Goal: Find specific page/section: Find specific page/section

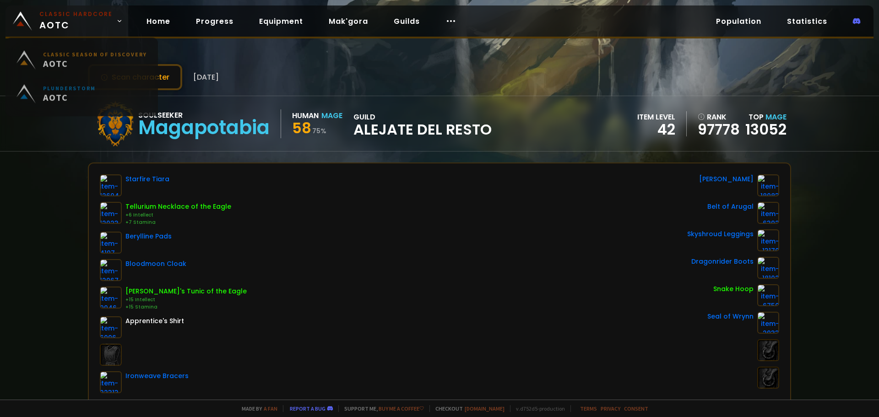
click at [106, 26] on span "Classic Hardcore AOTC" at bounding box center [75, 21] width 73 height 22
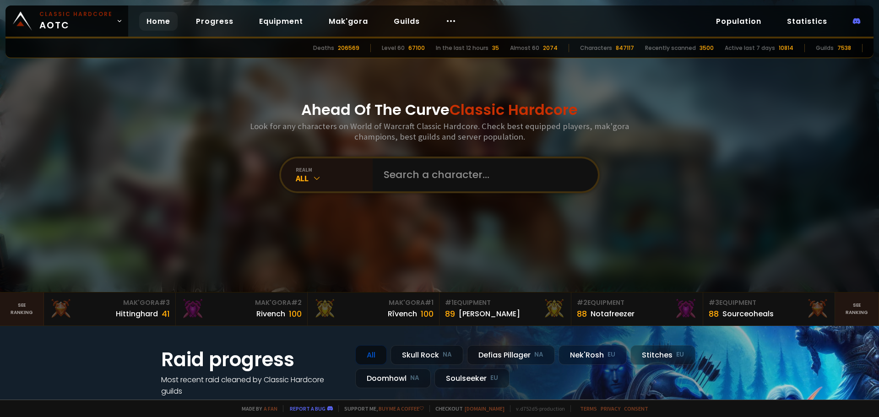
click at [413, 151] on div "Ahead Of The Curve Classic Hardcore Look for any characters on World of Warcraf…" at bounding box center [440, 146] width 552 height 292
click at [410, 160] on input "text" at bounding box center [482, 174] width 209 height 33
click at [402, 173] on input "s" at bounding box center [478, 174] width 201 height 33
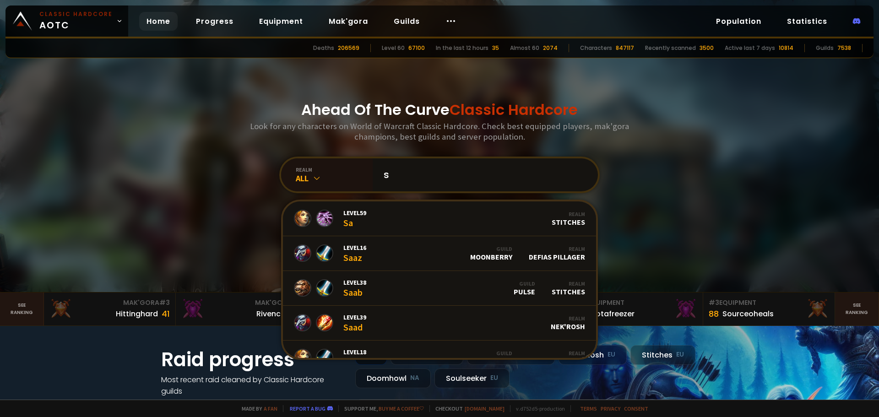
click at [402, 173] on input "s" at bounding box center [482, 174] width 209 height 33
click at [396, 180] on input "s" at bounding box center [482, 174] width 209 height 33
click at [408, 168] on input "s" at bounding box center [482, 174] width 209 height 33
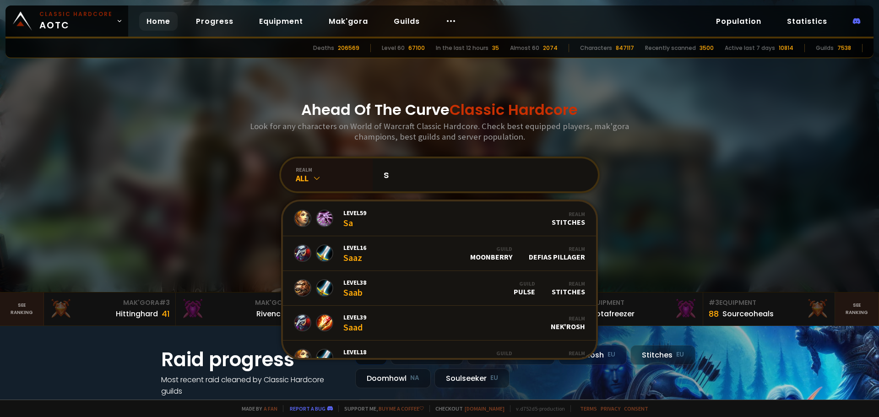
click at [410, 165] on input "s" at bounding box center [482, 174] width 209 height 33
drag, startPoint x: 407, startPoint y: 168, endPoint x: 359, endPoint y: 181, distance: 50.0
click at [359, 181] on div "realm All s Level 59 Sa Realm Stitches Level 16 Saaz Guild Moonberry Realm Defi…" at bounding box center [439, 175] width 321 height 37
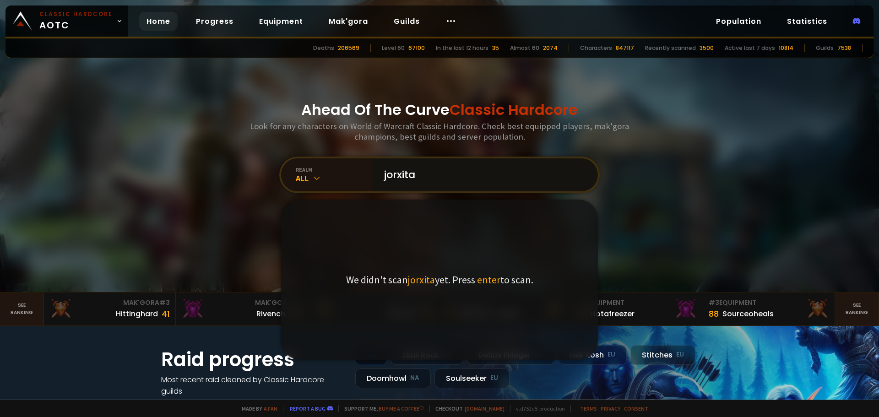
type input "jorxita"
